Goal: Task Accomplishment & Management: Manage account settings

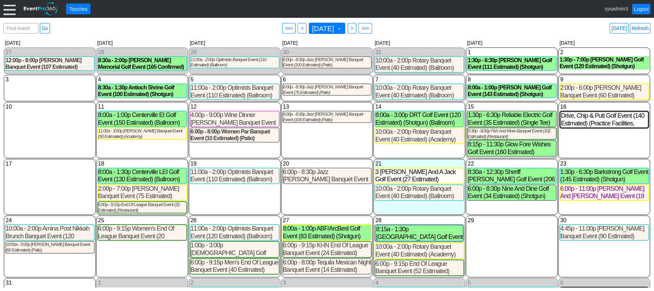
click at [7, 14] on div at bounding box center [9, 9] width 12 height 12
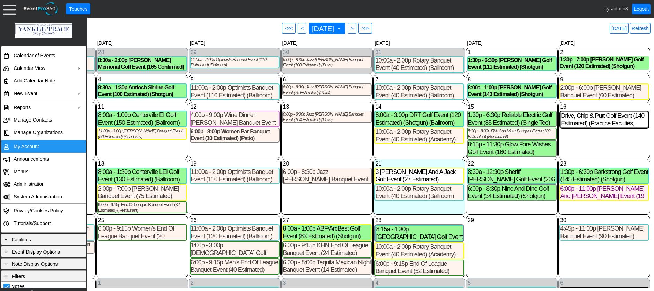
click at [26, 145] on td "My Account" at bounding box center [42, 146] width 63 height 13
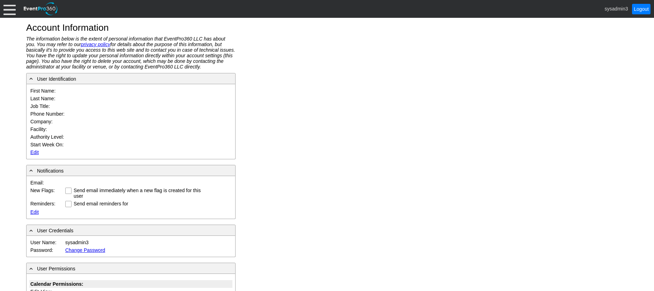
type input "System"
type input "Administrator"
type input "System Administrator"
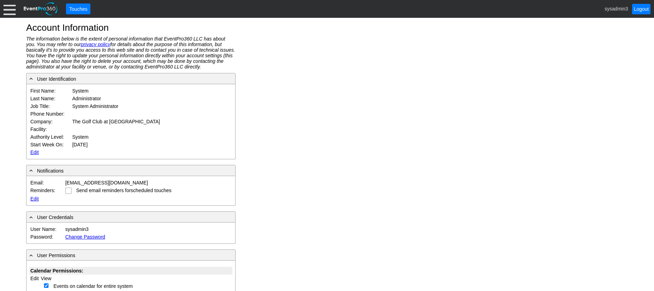
click at [33, 153] on link "Edit" at bounding box center [34, 152] width 8 height 6
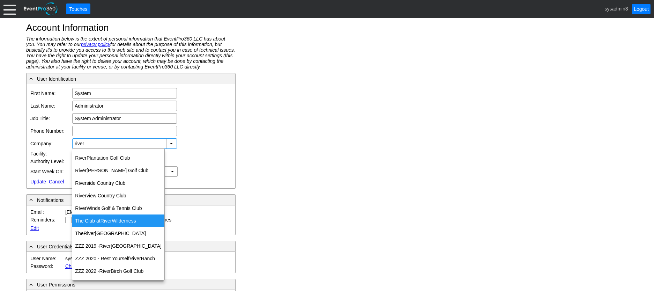
click at [114, 219] on div "The Club at River Wilderness" at bounding box center [118, 220] width 92 height 13
type input "The Club at River Wilderness"
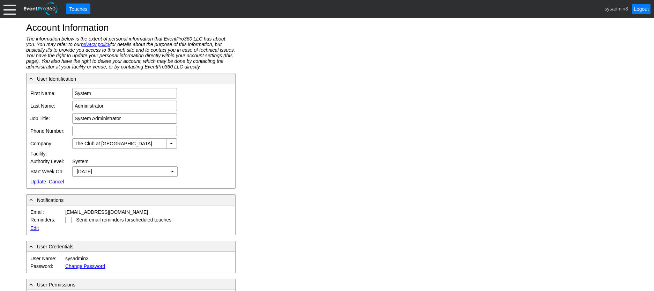
click at [35, 180] on link "Update" at bounding box center [38, 182] width 16 height 6
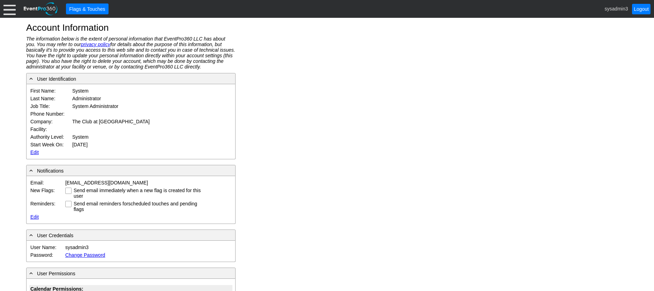
click at [9, 6] on div at bounding box center [9, 9] width 12 height 12
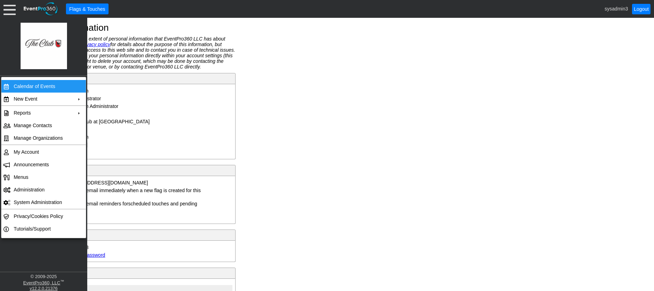
click at [25, 83] on td "Calendar of Events" at bounding box center [42, 86] width 63 height 13
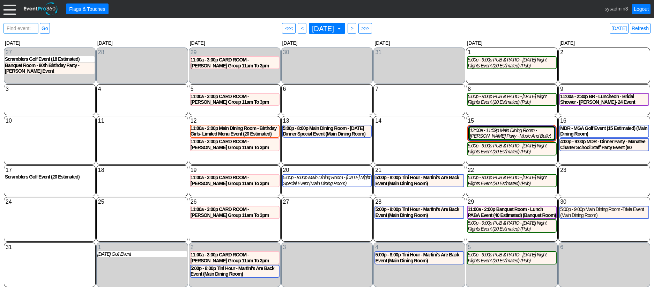
click at [22, 27] on span "Find event: enter title" at bounding box center [20, 31] width 31 height 17
click at [130, 25] on div "Find event: enter title Go ● <<< ● < August 2025 ▼ ● > ● >>> Today Refresh" at bounding box center [326, 28] width 647 height 14
click at [11, 8] on div at bounding box center [9, 9] width 12 height 12
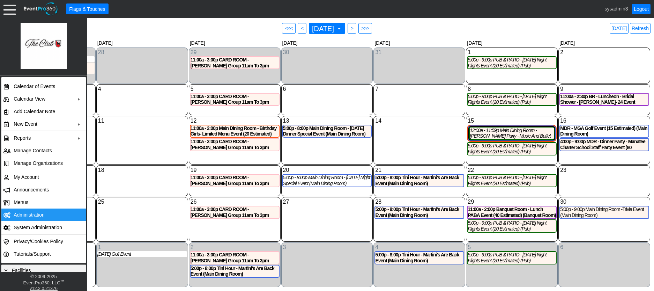
click at [29, 213] on td "Administration" at bounding box center [42, 214] width 63 height 13
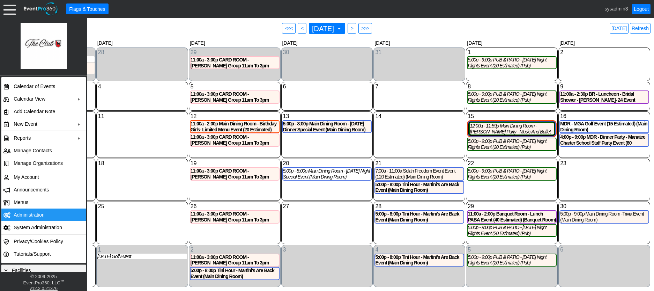
click at [641, 25] on link "Refresh" at bounding box center [640, 28] width 21 height 10
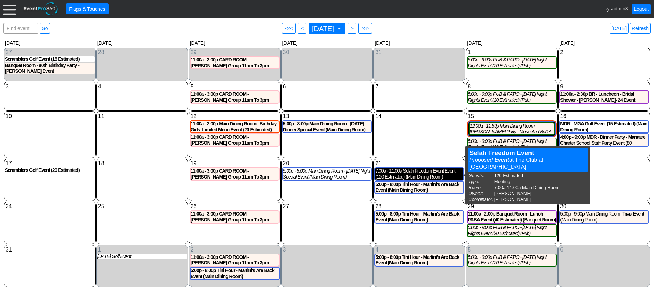
click at [414, 175] on div "7:00a - 11:00a Selah Freedom Event Event (120 Estimated) (Main Dining Room)" at bounding box center [419, 174] width 88 height 12
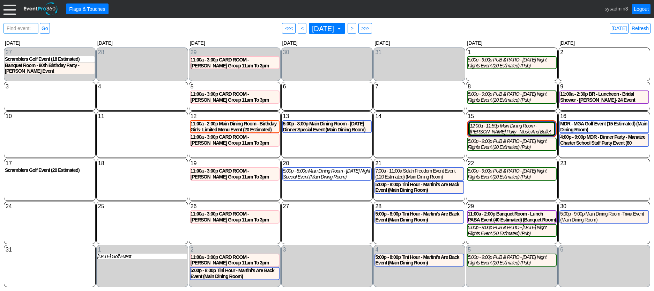
click at [23, 29] on span "Find event: enter title" at bounding box center [20, 31] width 31 height 17
click at [21, 28] on span "Find event: enter title" at bounding box center [20, 31] width 31 height 17
click at [640, 29] on link "Refresh" at bounding box center [640, 28] width 21 height 10
click at [642, 8] on link "Logout" at bounding box center [641, 9] width 19 height 10
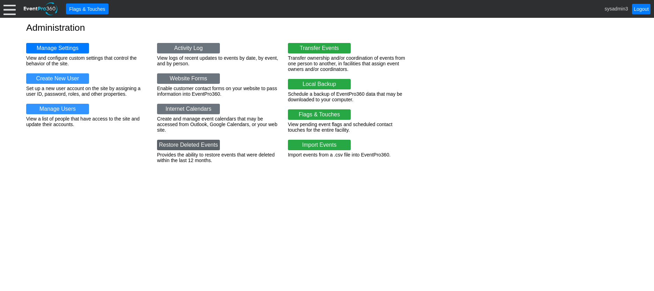
click at [205, 144] on link "Restore Deleted Events" at bounding box center [188, 145] width 63 height 10
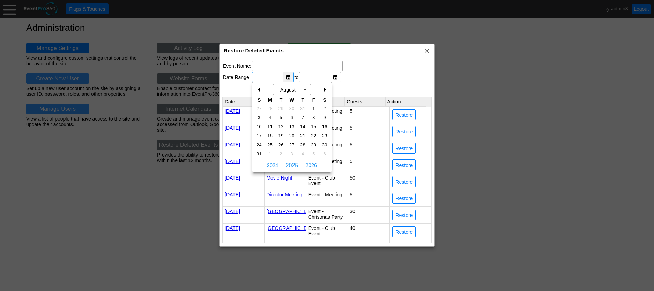
click at [287, 76] on div "▼" at bounding box center [288, 77] width 10 height 10
click at [324, 135] on span "23" at bounding box center [325, 136] width 8 height 6
type input "8/23/2025"
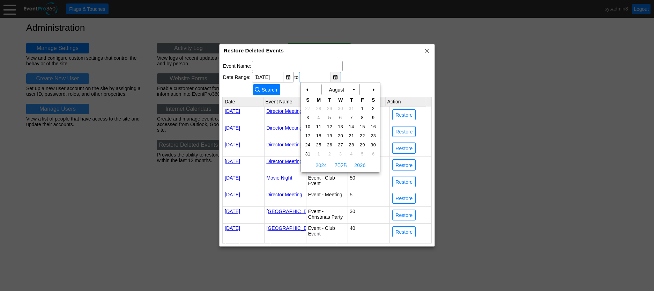
click at [338, 76] on div "▼" at bounding box center [335, 77] width 10 height 10
click at [372, 134] on span "23" at bounding box center [374, 136] width 8 height 6
type input "8/23/2025"
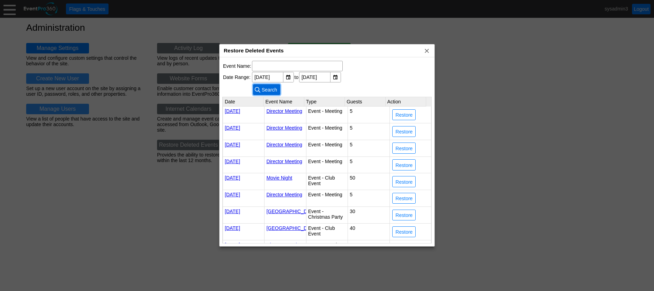
click at [274, 87] on span "Search" at bounding box center [270, 89] width 18 height 7
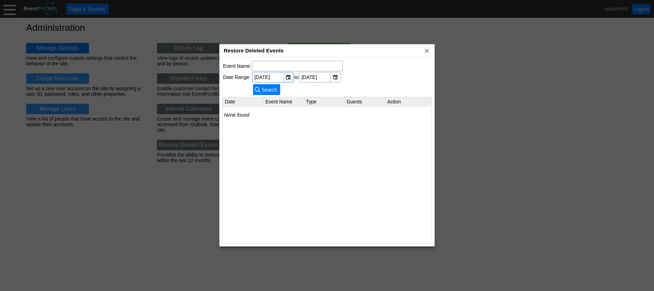
click at [287, 75] on div "▼" at bounding box center [288, 77] width 10 height 10
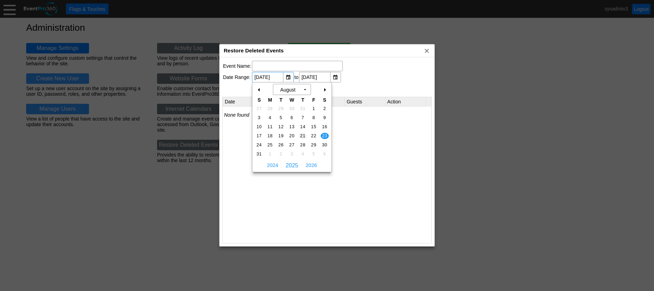
click at [303, 135] on span "21" at bounding box center [303, 136] width 8 height 6
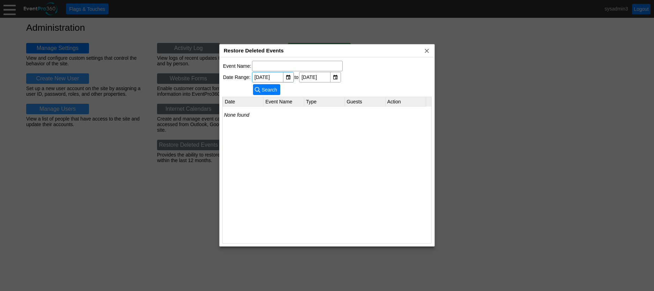
type input "[DATE]"
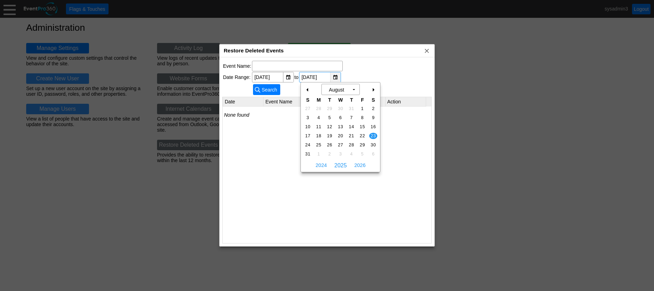
click at [336, 76] on div "▼" at bounding box center [335, 77] width 10 height 10
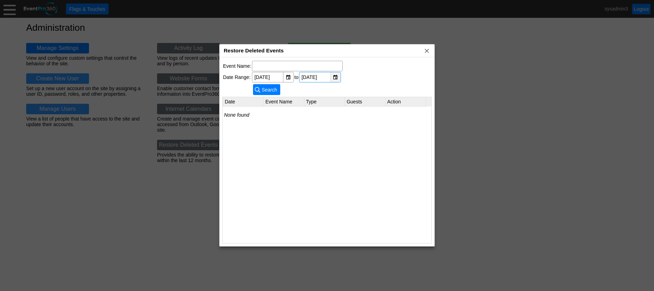
click at [337, 75] on div "▼" at bounding box center [335, 77] width 10 height 10
click at [333, 76] on div "▼" at bounding box center [335, 77] width 10 height 10
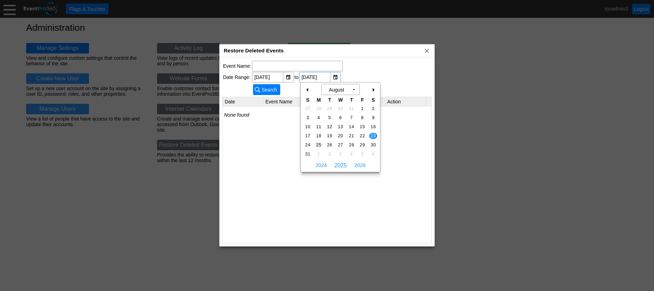
click at [317, 143] on span "25" at bounding box center [319, 145] width 8 height 6
type input "8/25/2025"
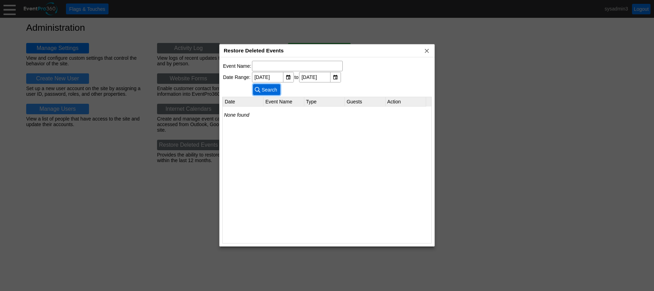
click at [267, 88] on span "Search" at bounding box center [270, 89] width 18 height 7
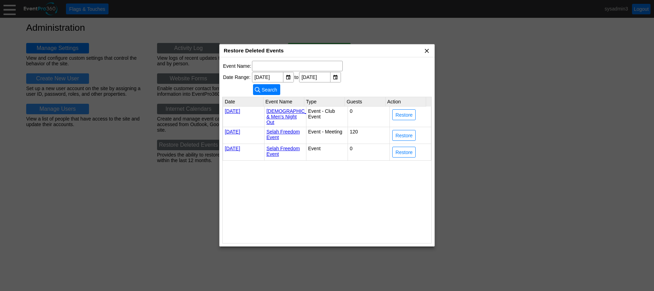
click at [427, 49] on span "x" at bounding box center [427, 50] width 7 height 7
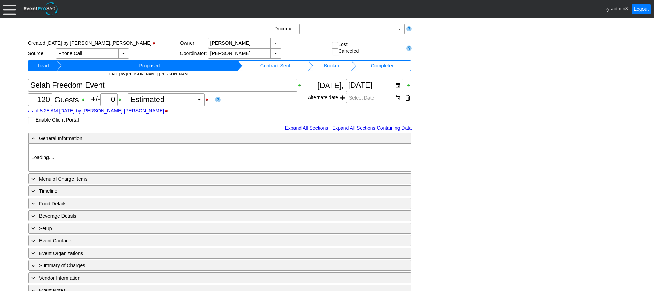
type input "The Club at [GEOGRAPHIC_DATA]"
type input "Meeting"
type input "1143996"
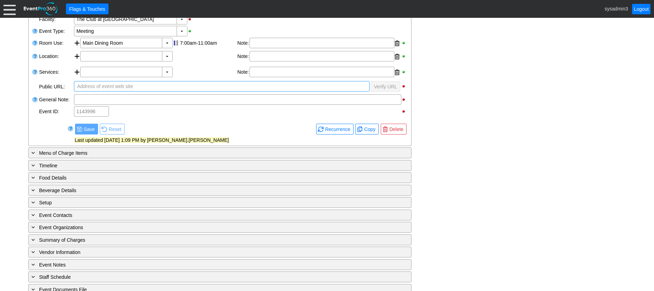
scroll to position [152, 0]
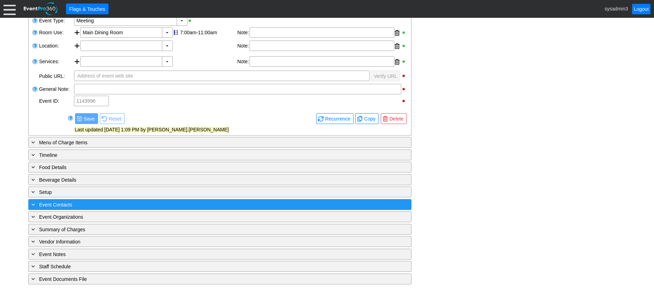
click at [153, 201] on div "+ Event Contacts" at bounding box center [205, 204] width 351 height 8
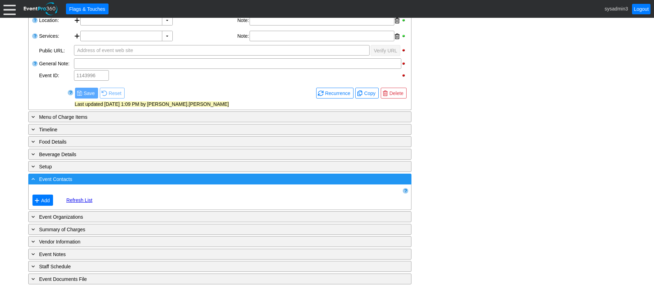
click at [160, 178] on div "- Event Contacts" at bounding box center [205, 179] width 351 height 8
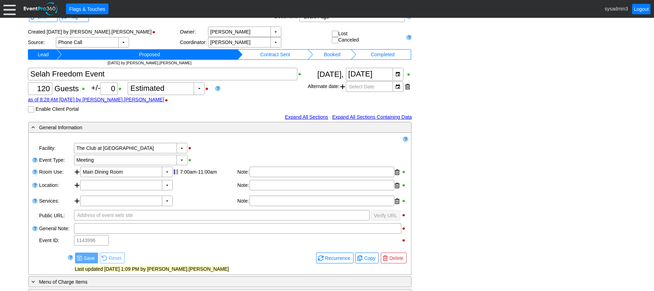
scroll to position [0, 0]
